Goal: Understand process/instructions: Learn about a topic

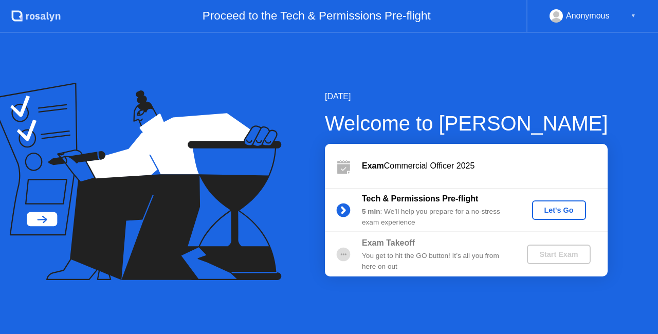
click at [550, 209] on div "Let's Go" at bounding box center [559, 210] width 46 height 8
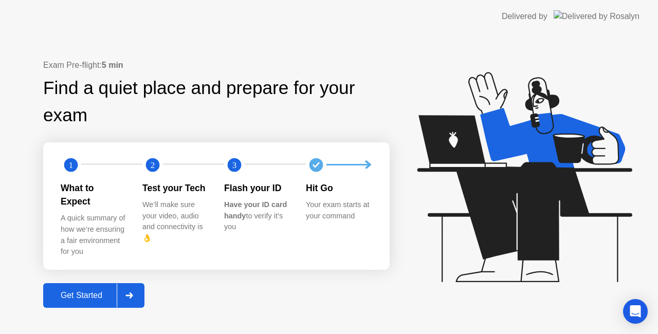
click at [128, 294] on div at bounding box center [129, 296] width 25 height 24
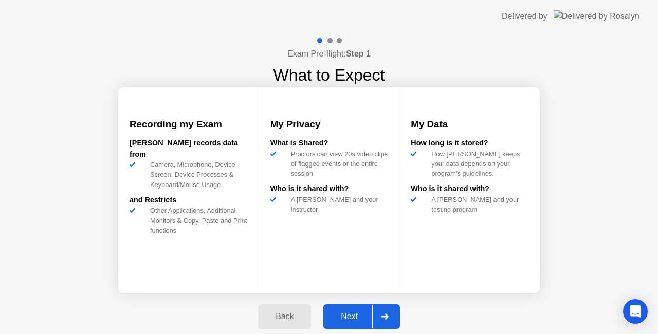
click at [368, 329] on div "Back Next" at bounding box center [329, 316] width 154 height 47
click at [368, 321] on div "Next" at bounding box center [349, 316] width 46 height 9
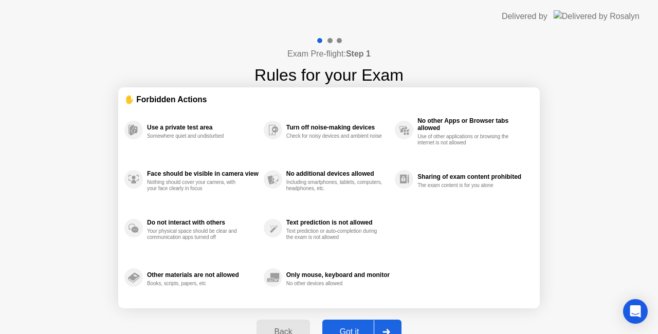
click at [360, 329] on div "Got it" at bounding box center [349, 331] width 48 height 9
select select "**********"
select select "*******"
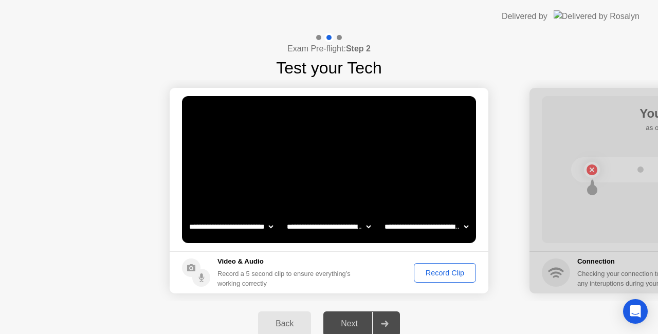
click at [437, 265] on button "Record Clip" at bounding box center [445, 273] width 62 height 20
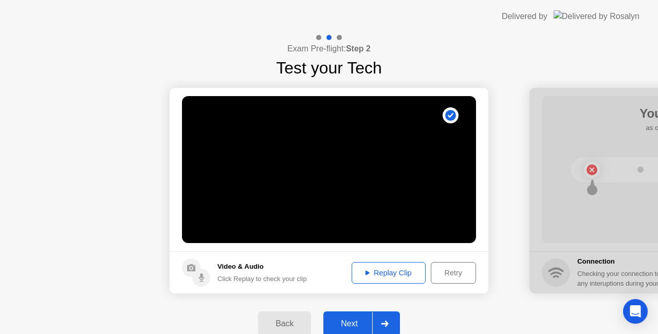
click at [379, 325] on div at bounding box center [384, 324] width 25 height 24
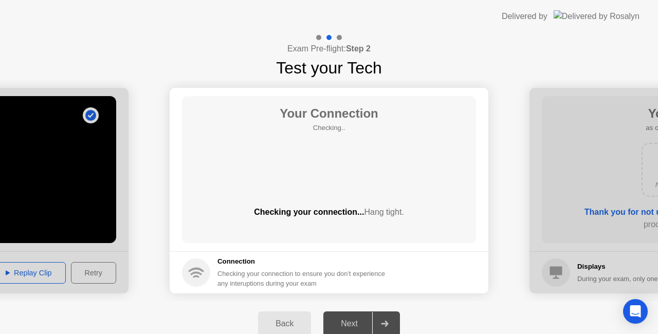
click at [379, 325] on div at bounding box center [384, 324] width 25 height 24
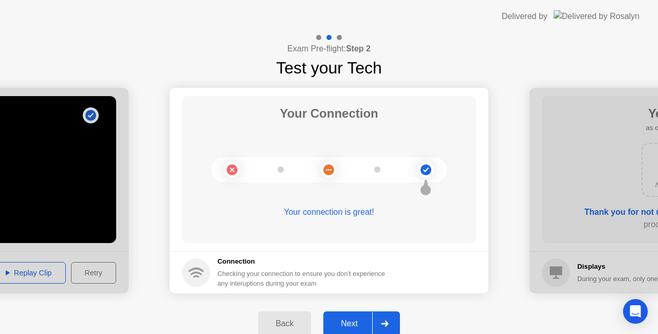
click at [358, 326] on div "Next" at bounding box center [349, 323] width 46 height 9
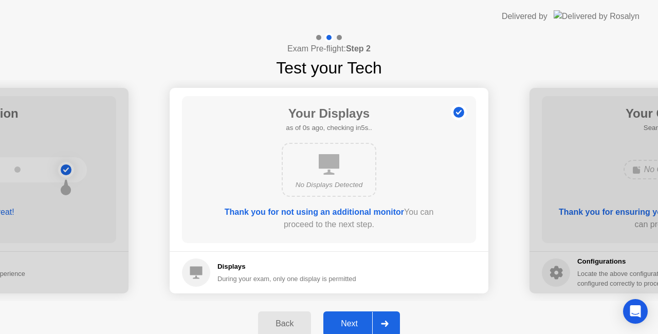
click at [358, 326] on div "Next" at bounding box center [349, 323] width 46 height 9
